Goal: Book appointment/travel/reservation

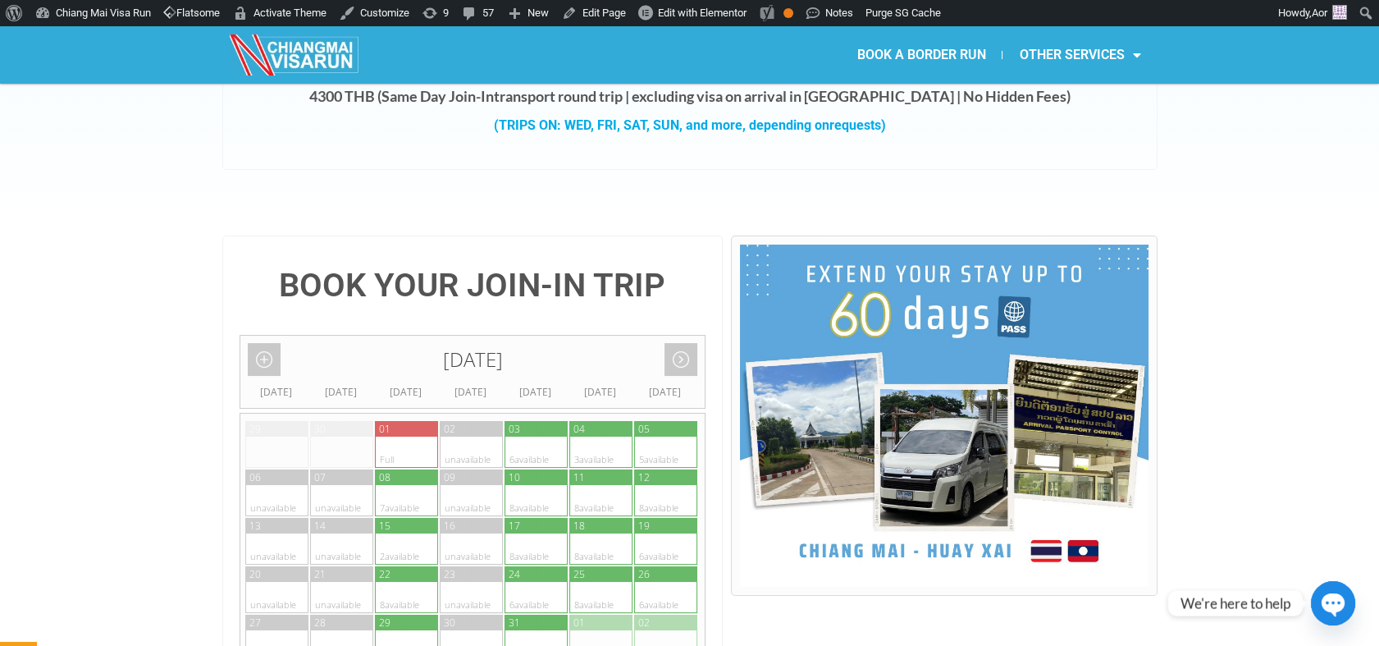
scroll to position [273, 0]
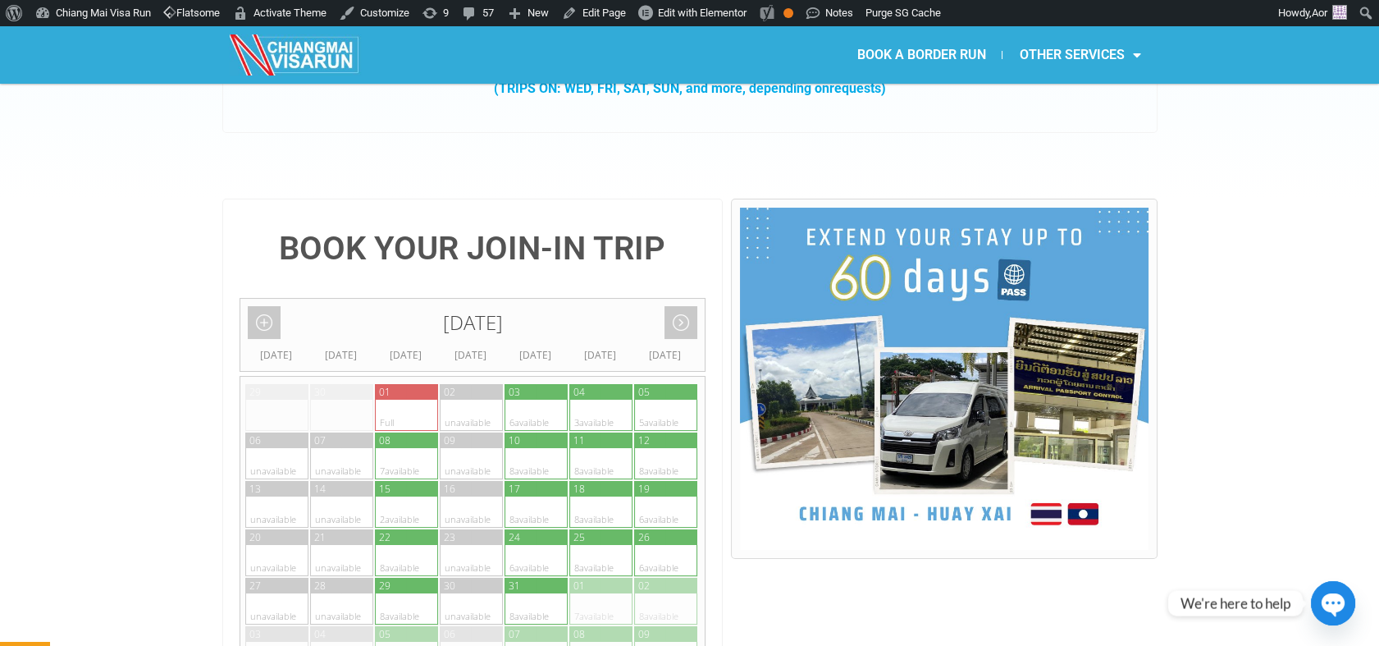
click at [389, 496] on div at bounding box center [391, 511] width 32 height 31
type input "[DATE]"
radio input "true"
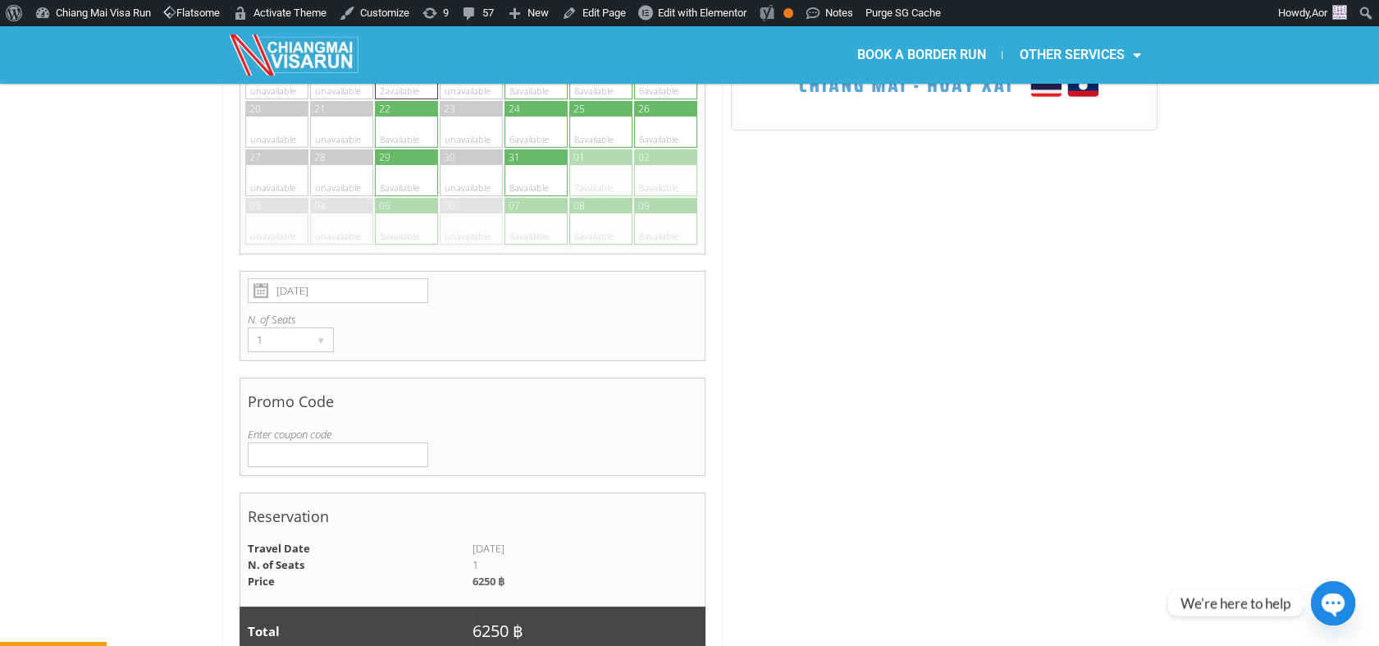
scroll to position [702, 0]
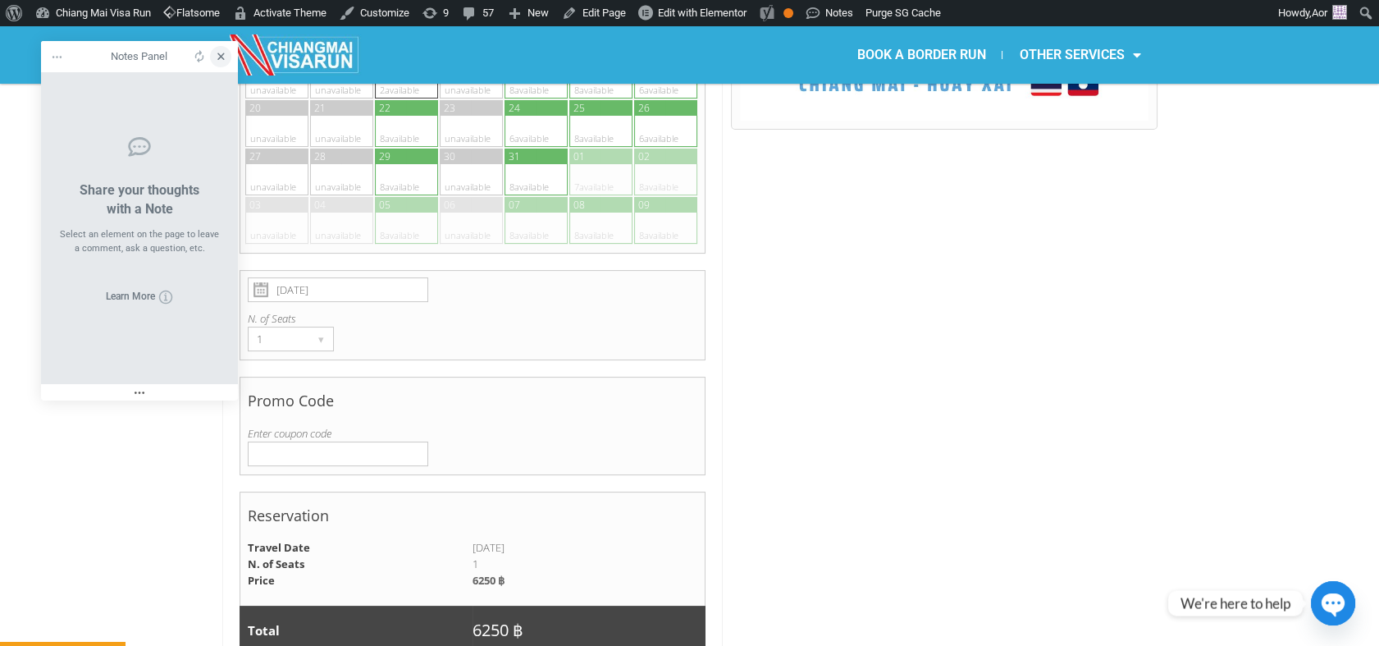
click at [219, 53] on icon at bounding box center [220, 56] width 15 height 15
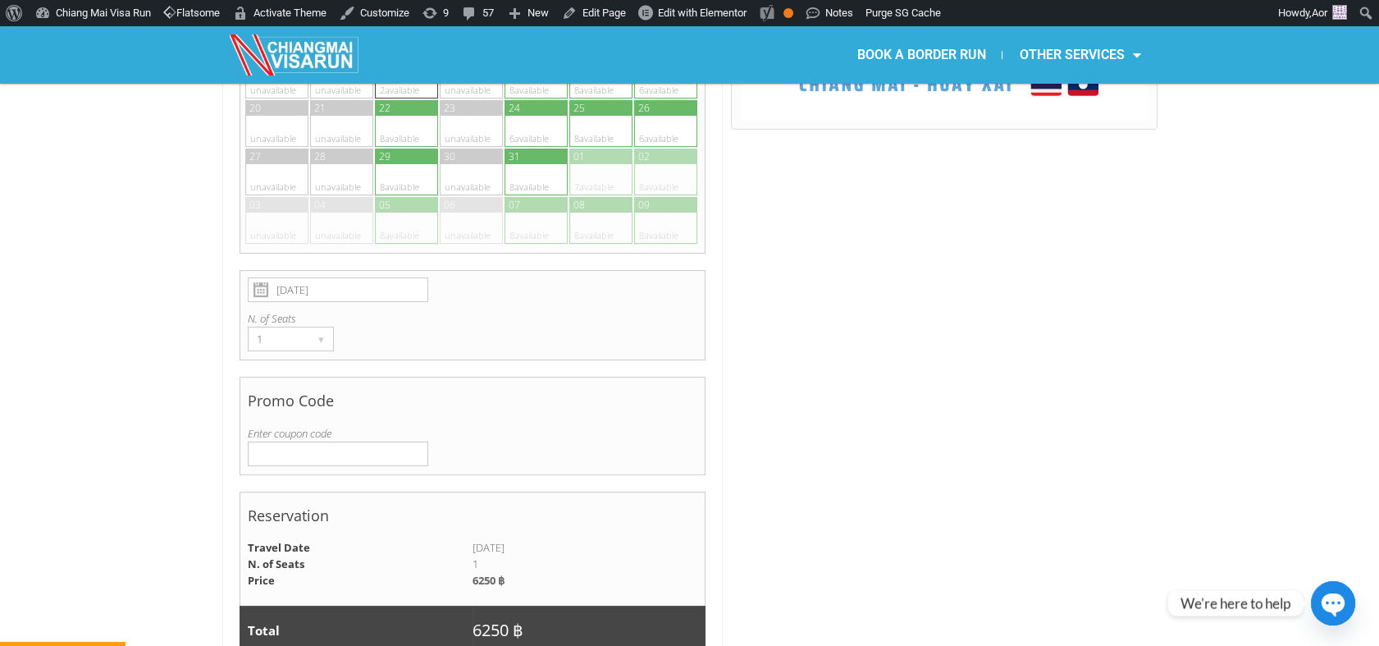
click at [282, 441] on input "Enter coupon code" at bounding box center [338, 453] width 181 height 25
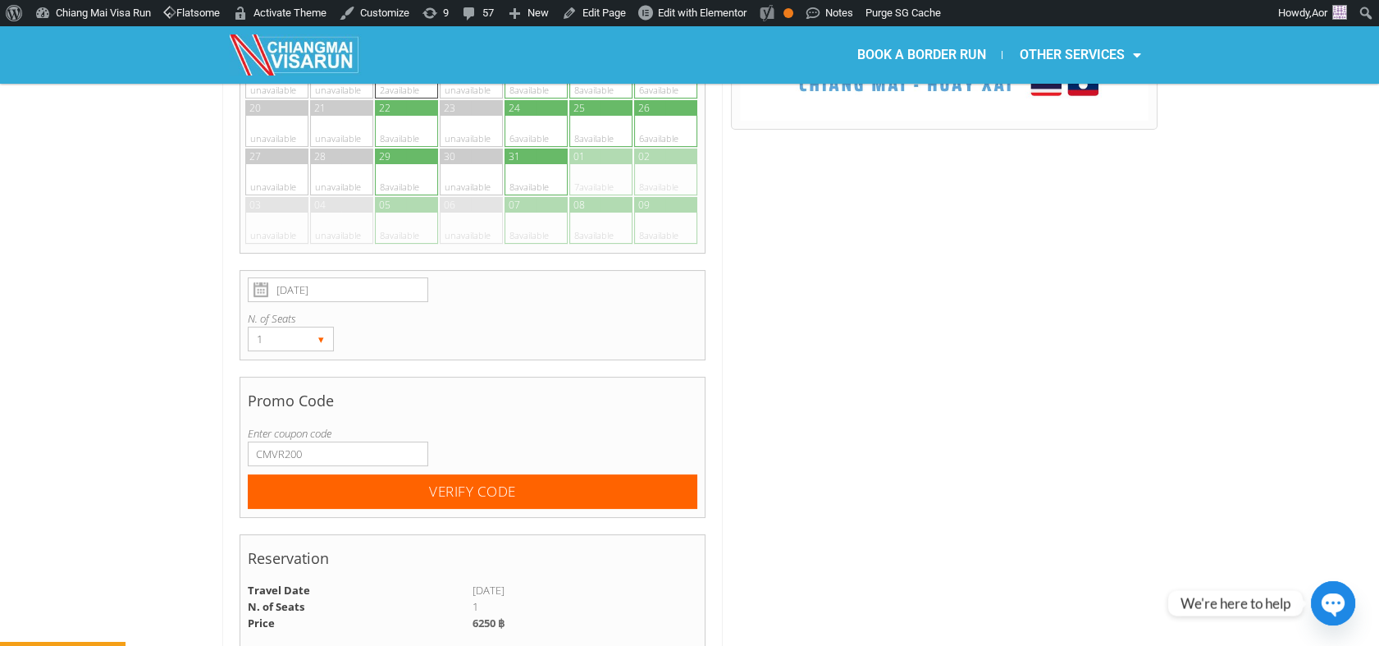
type input "CMVR200"
click at [300, 327] on div "1" at bounding box center [275, 338] width 53 height 23
click at [295, 385] on li "2" at bounding box center [288, 397] width 78 height 25
radio input "true"
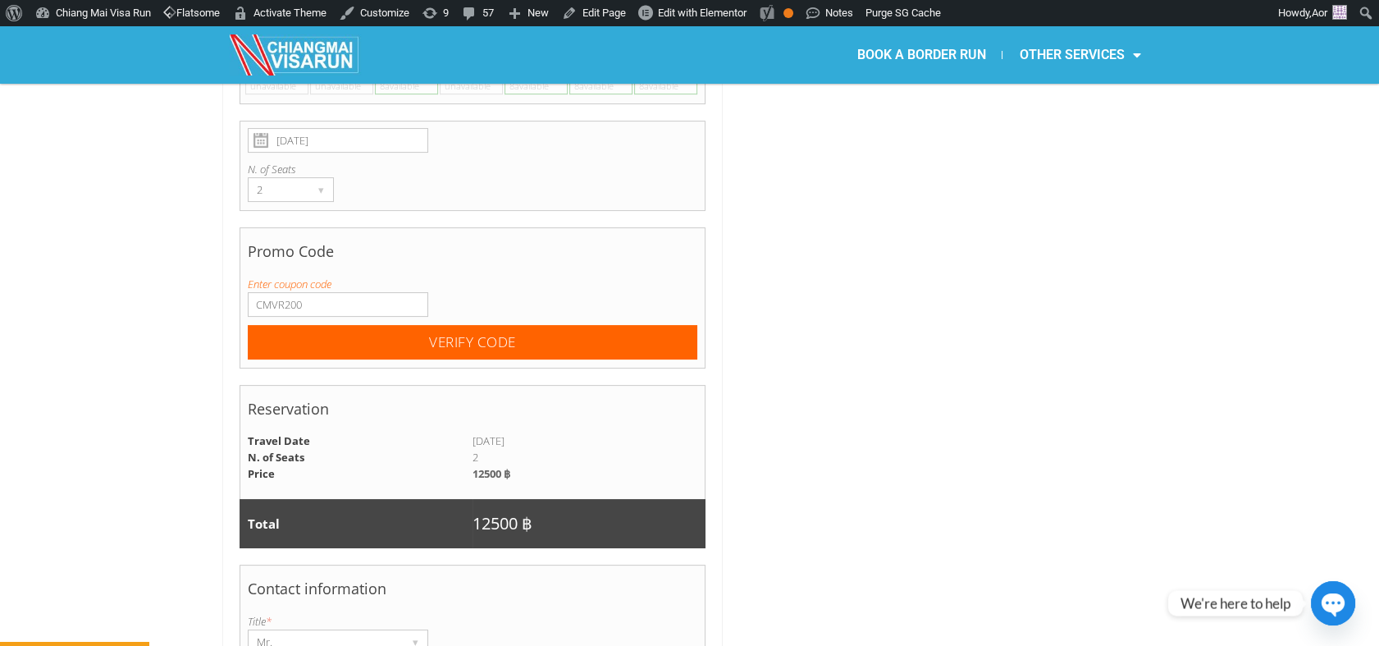
scroll to position [837, 0]
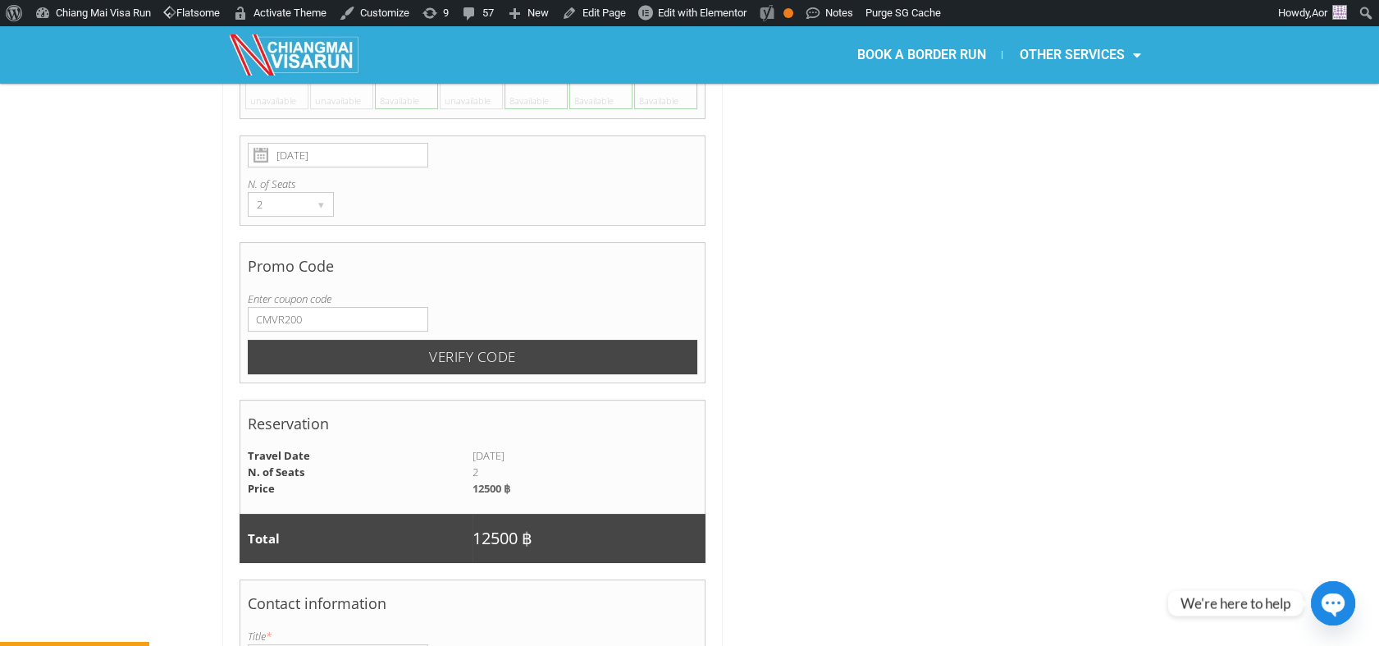
click at [402, 340] on input "Verify code" at bounding box center [473, 357] width 450 height 35
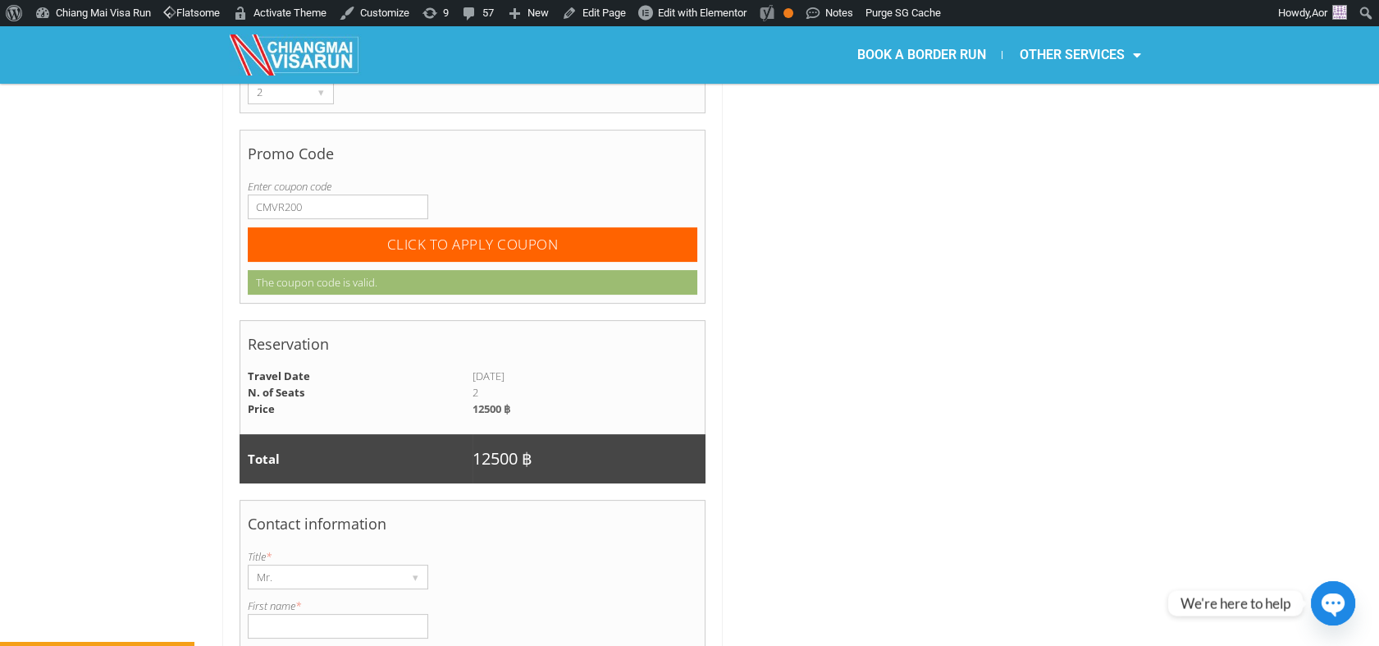
scroll to position [928, 0]
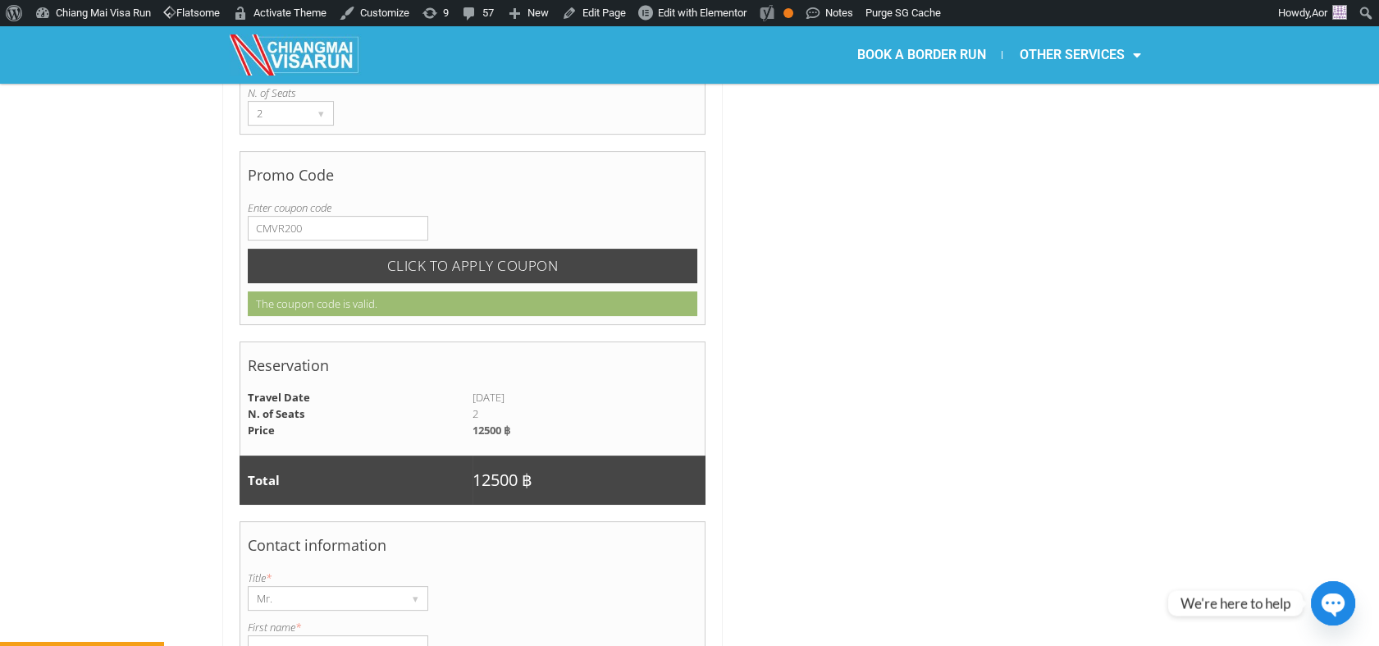
click at [430, 249] on input "CLICK TO APPLY COUPON" at bounding box center [473, 266] width 450 height 35
radio input "true"
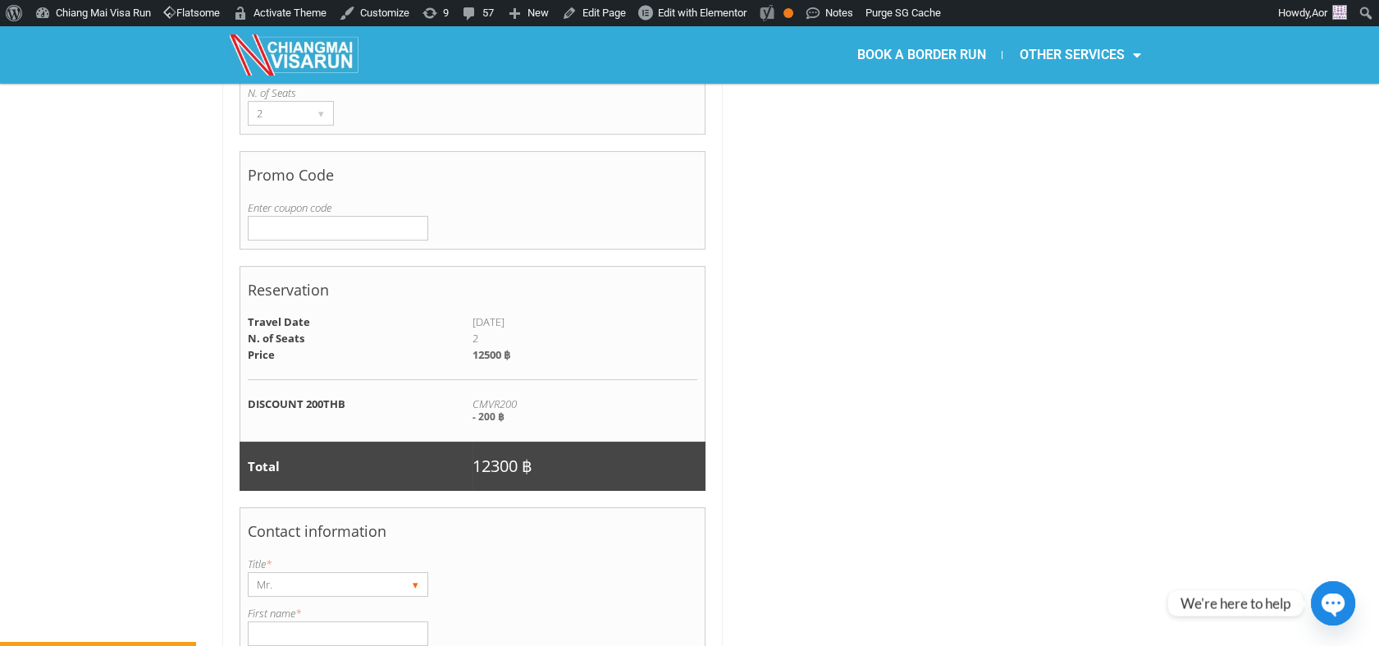
scroll to position [1201, 0]
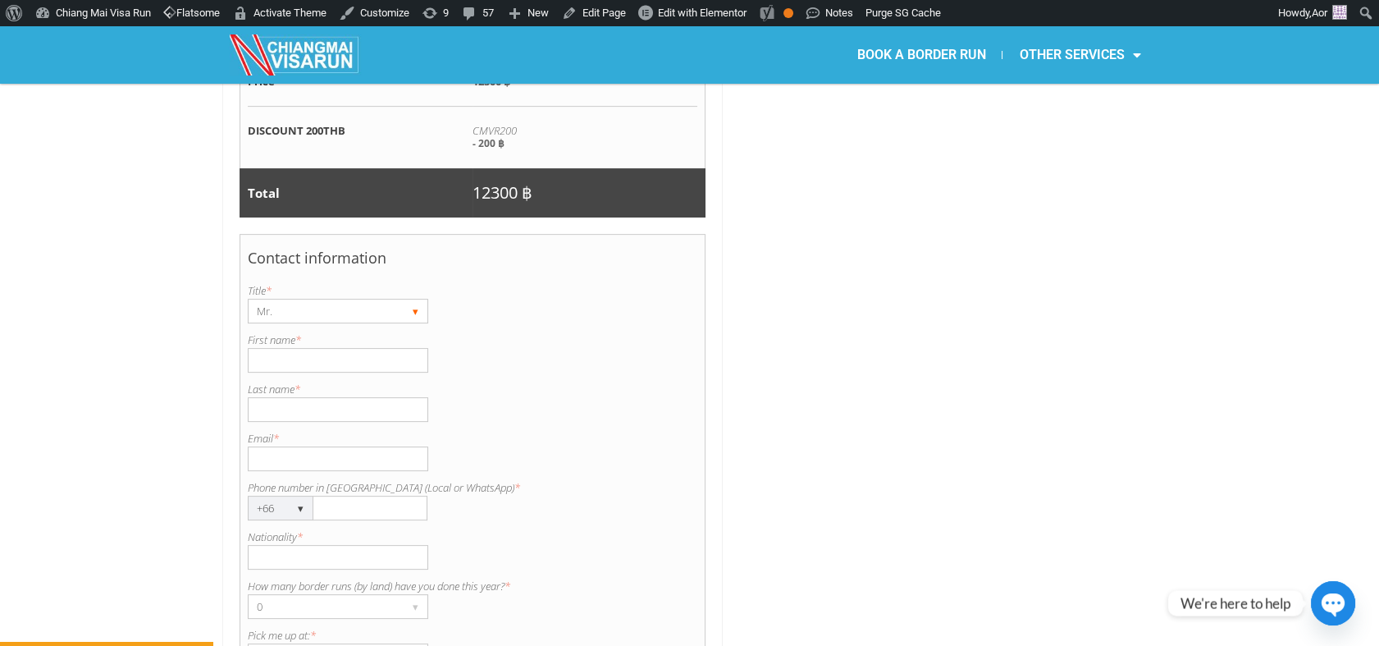
click at [294, 300] on div "Mr." at bounding box center [323, 311] width 148 height 23
click at [270, 382] on li "Ms." at bounding box center [331, 394] width 164 height 25
click at [280, 348] on input "First name *" at bounding box center [338, 360] width 181 height 25
type input "Earr"
type input "Dechapisood"
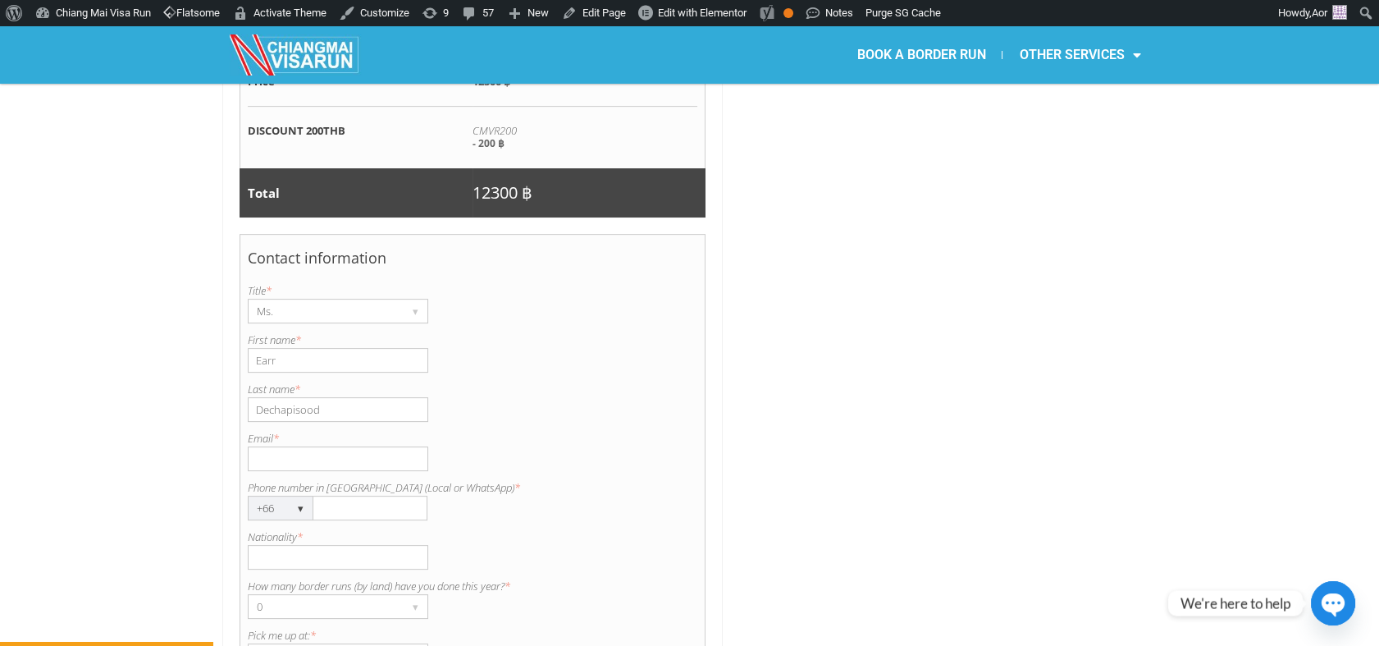
type input "[EMAIL_ADDRESS][DOMAIN_NAME]"
type input "0981459393"
type input "Thai"
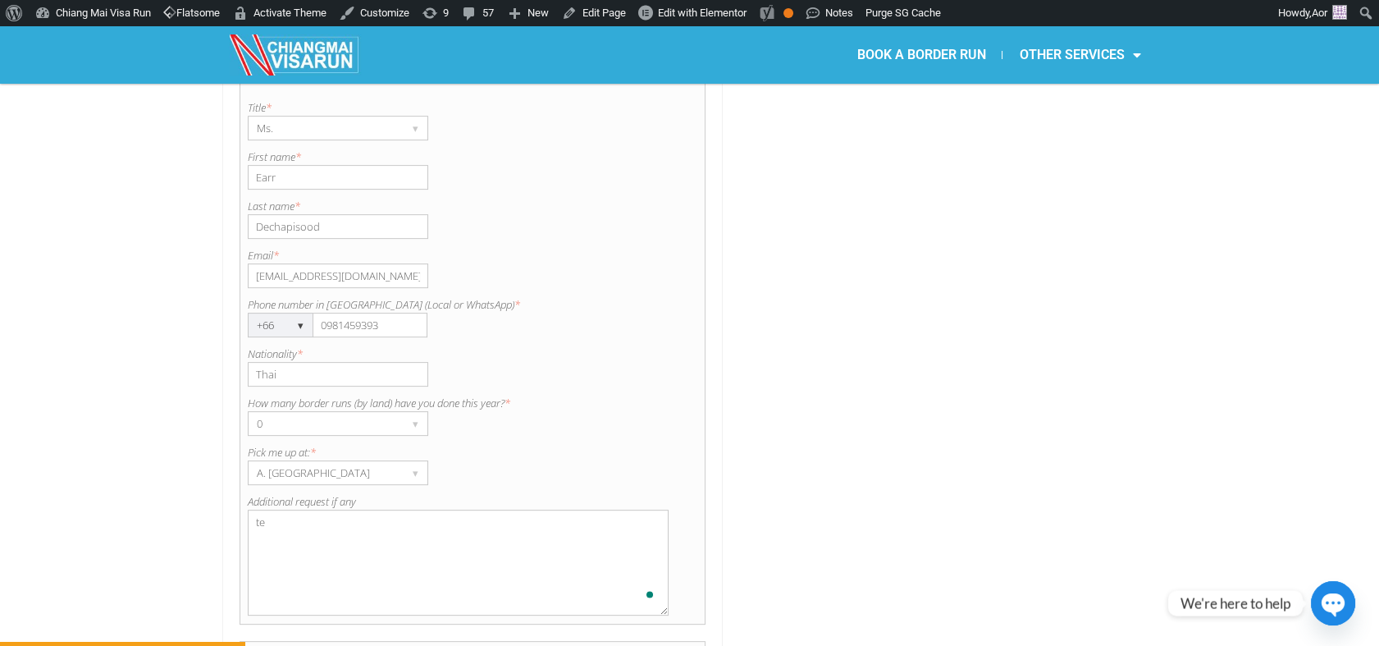
type textarea "t"
type textarea "Test [PERSON_NAME]"
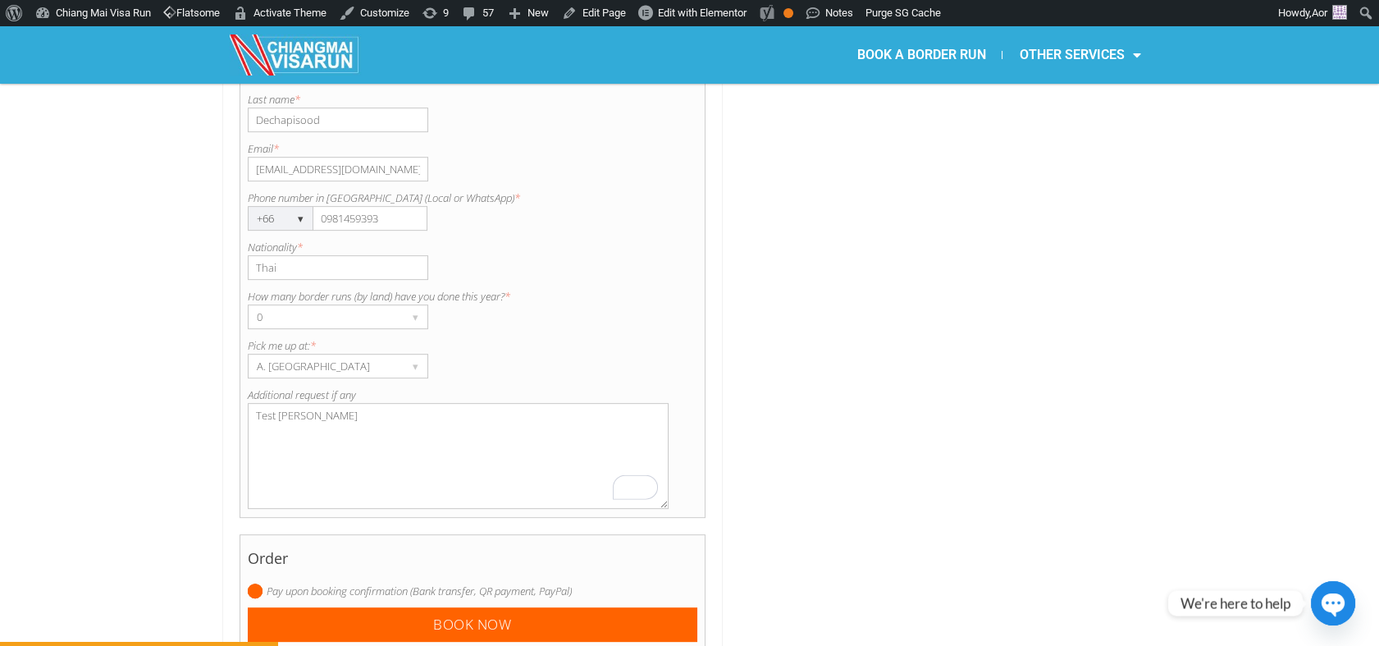
scroll to position [1566, 0]
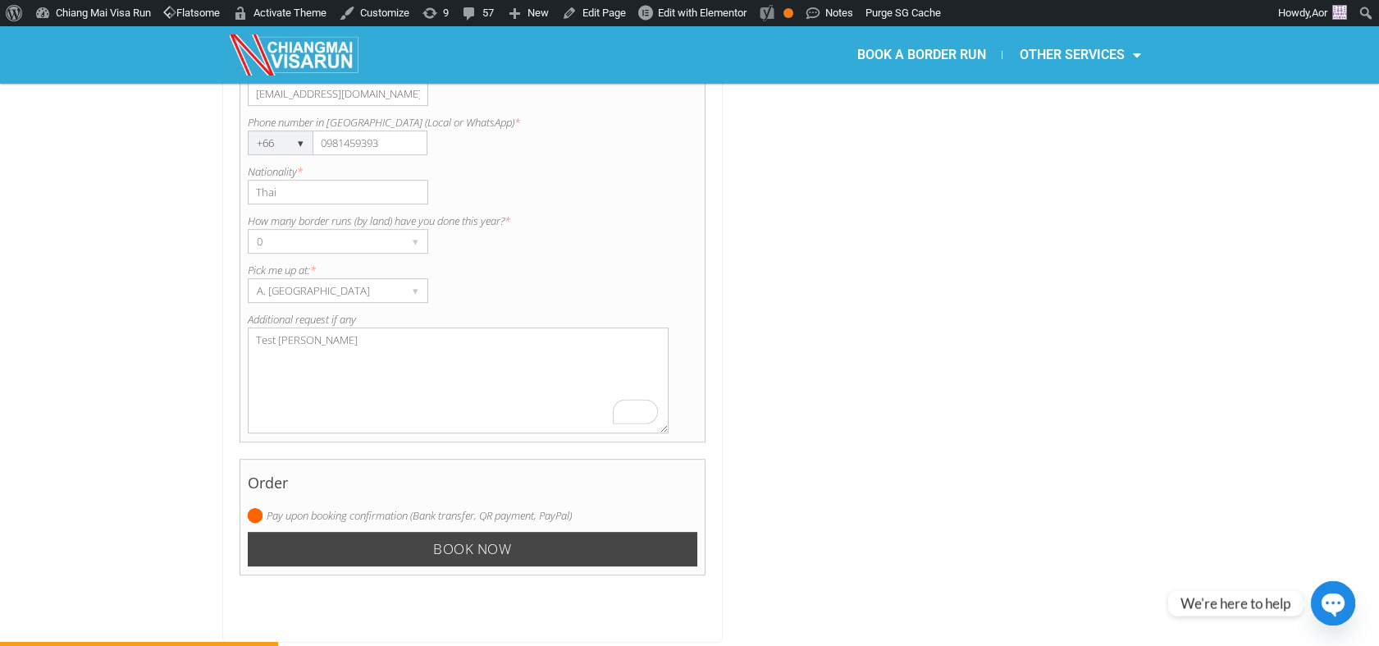
click at [446, 532] on input "Book now" at bounding box center [473, 549] width 450 height 35
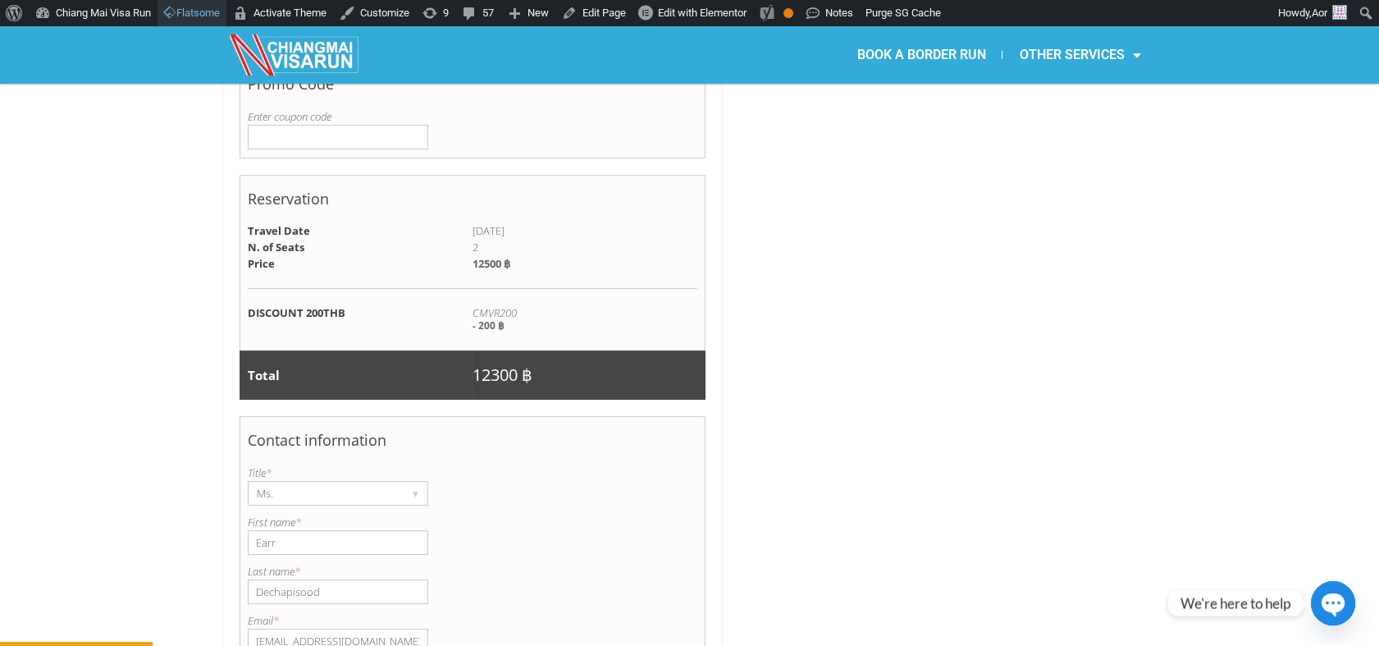
scroll to position [746, 0]
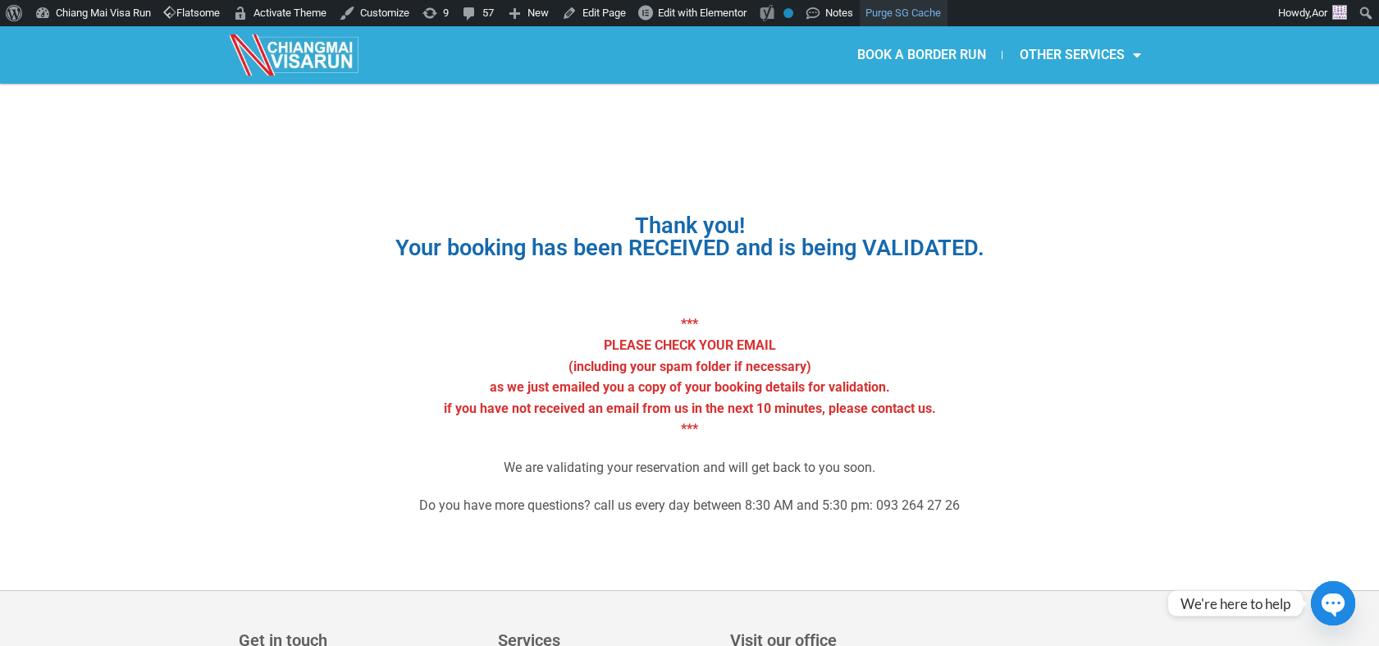
drag, startPoint x: 888, startPoint y: 53, endPoint x: 916, endPoint y: 20, distance: 43.1
click at [888, 53] on link "BOOK A BORDER RUN" at bounding box center [921, 55] width 162 height 38
